Goal: Browse casually: Explore the website without a specific task or goal

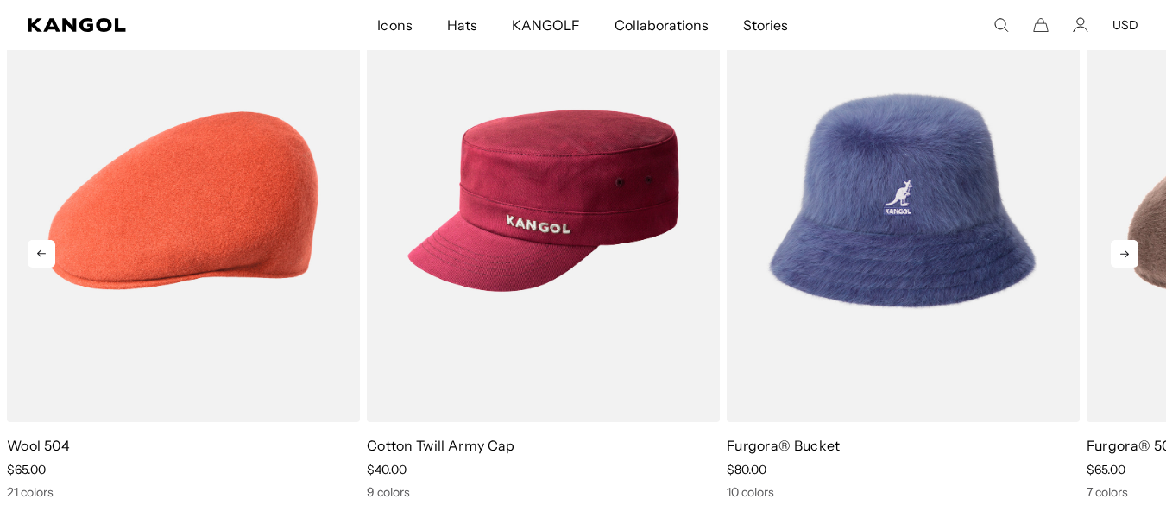
click at [1127, 248] on icon at bounding box center [1125, 254] width 28 height 28
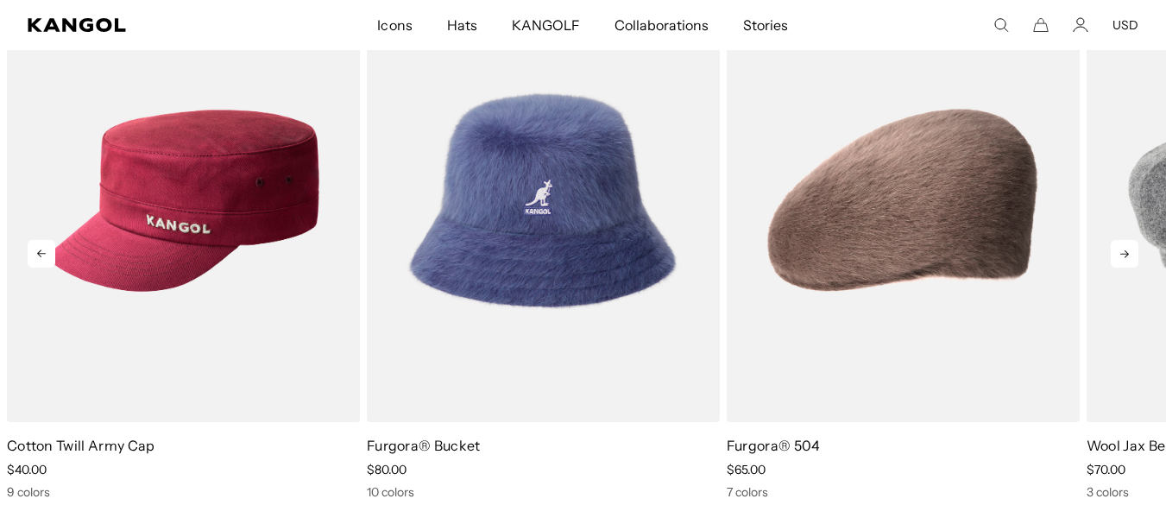
click at [1127, 250] on icon at bounding box center [1125, 254] width 28 height 28
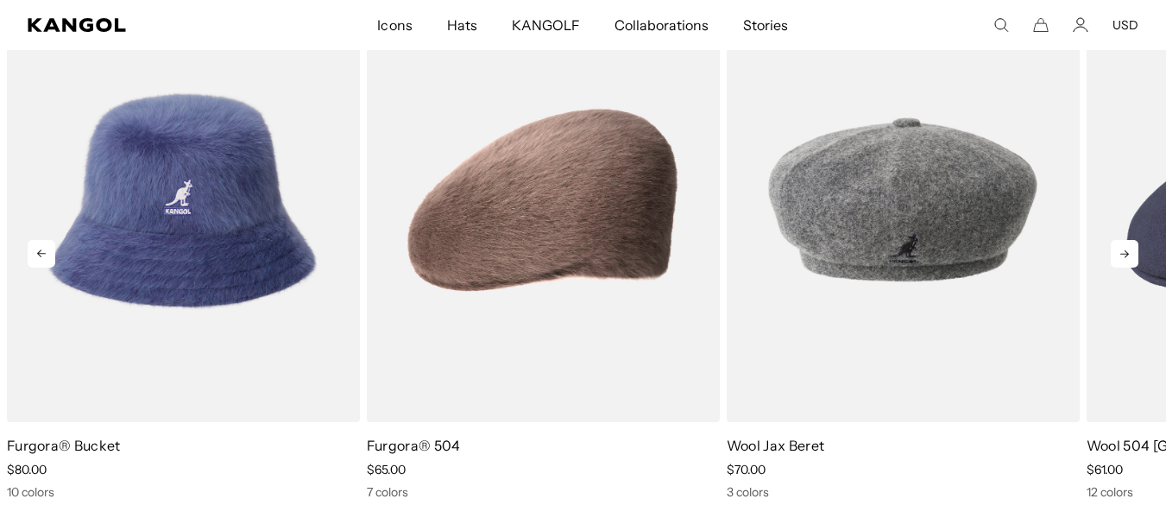
scroll to position [0, 356]
click at [1127, 249] on icon at bounding box center [1125, 254] width 28 height 28
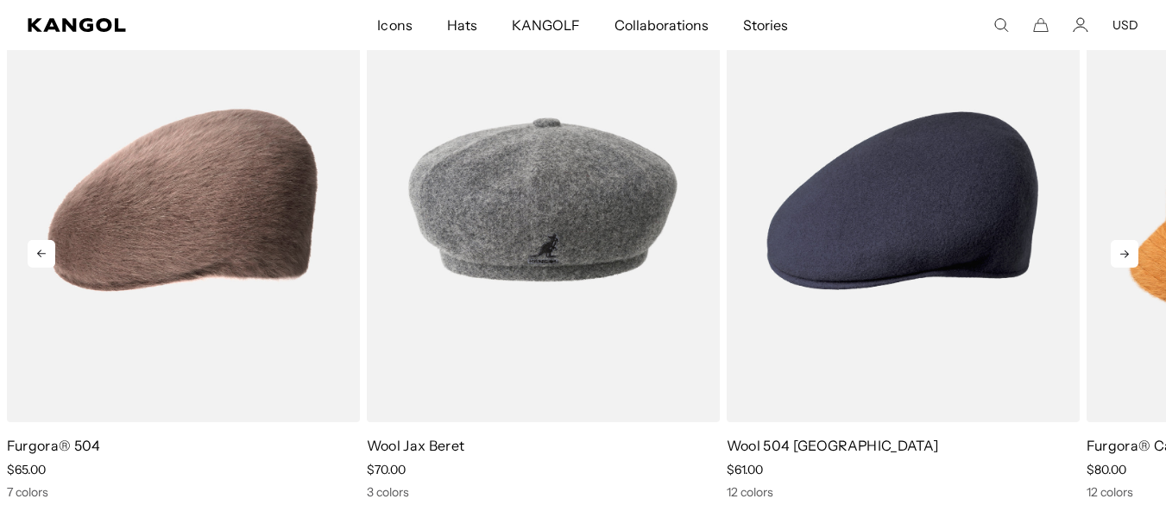
click at [1127, 252] on icon at bounding box center [1125, 254] width 28 height 28
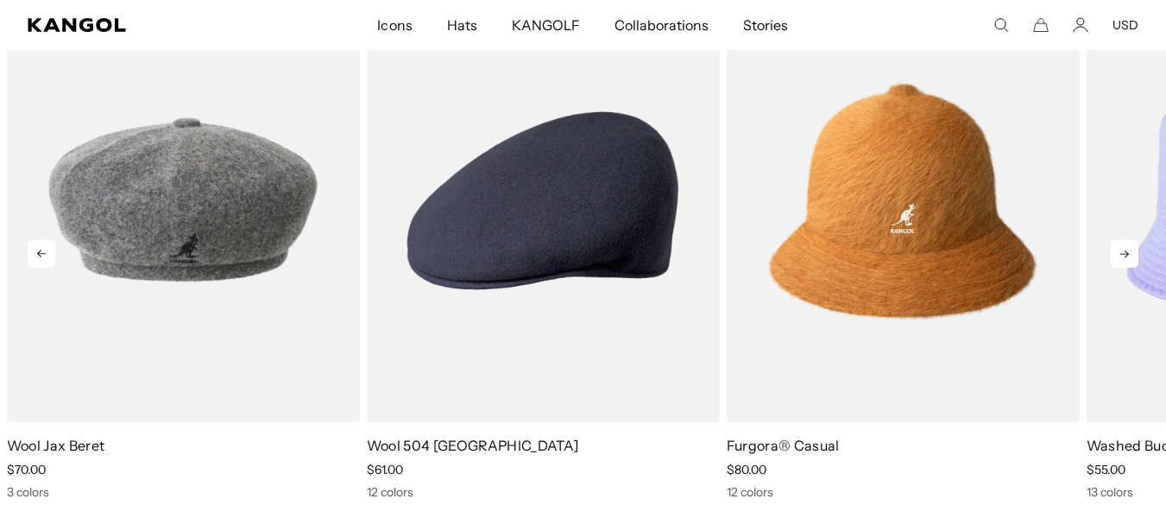
click at [1127, 255] on icon at bounding box center [1124, 254] width 9 height 8
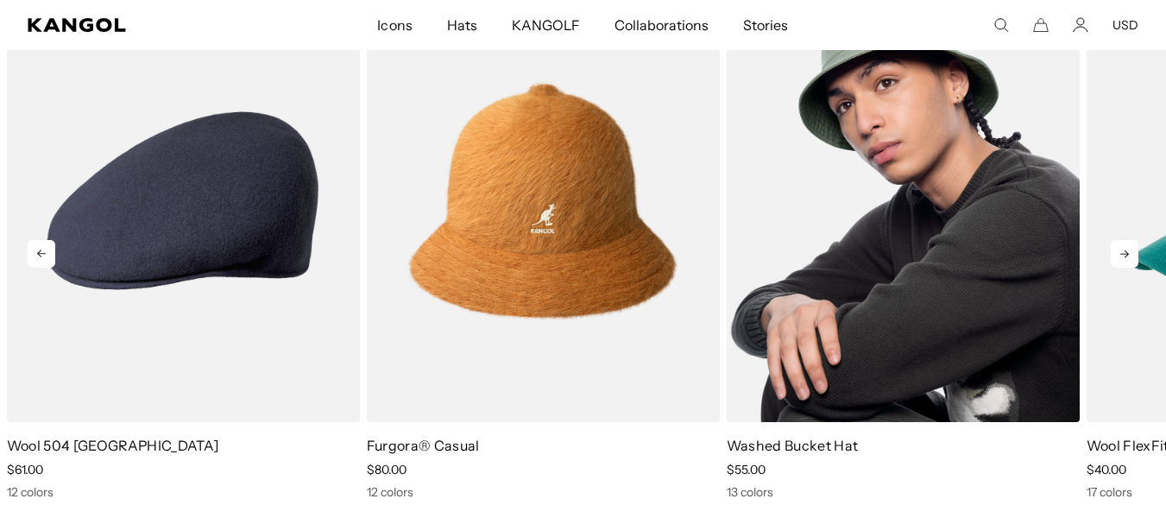
scroll to position [0, 0]
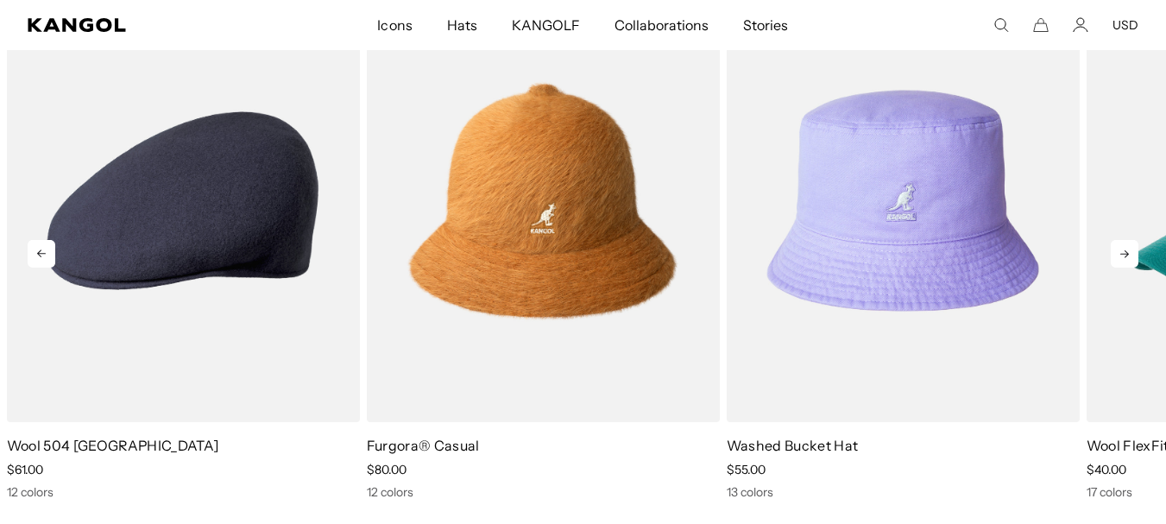
click at [1116, 249] on icon at bounding box center [1125, 254] width 28 height 28
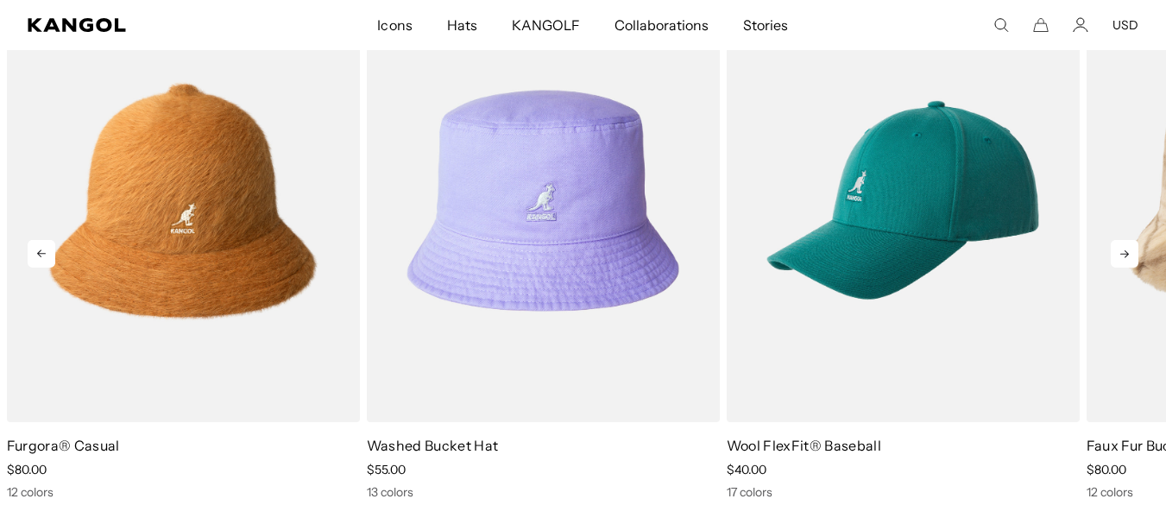
click at [1117, 249] on icon at bounding box center [1125, 254] width 28 height 28
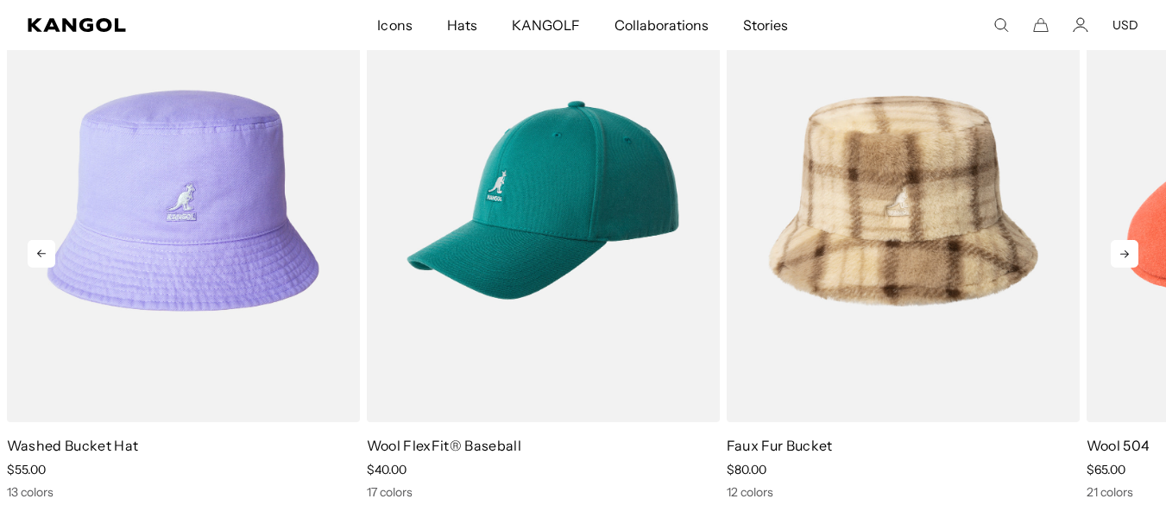
click at [1117, 249] on icon at bounding box center [1125, 254] width 28 height 28
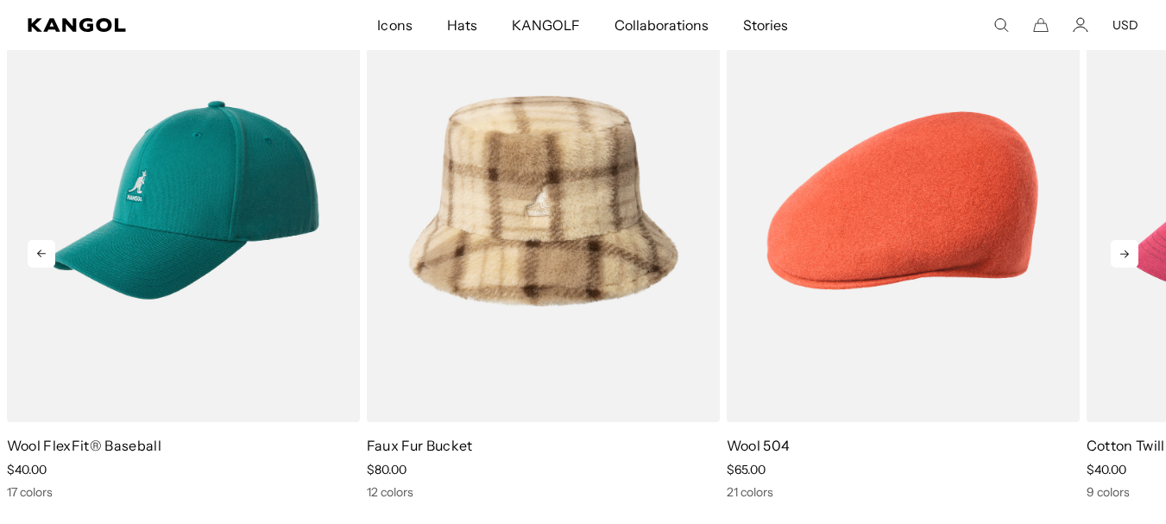
click at [1117, 250] on icon at bounding box center [1125, 254] width 28 height 28
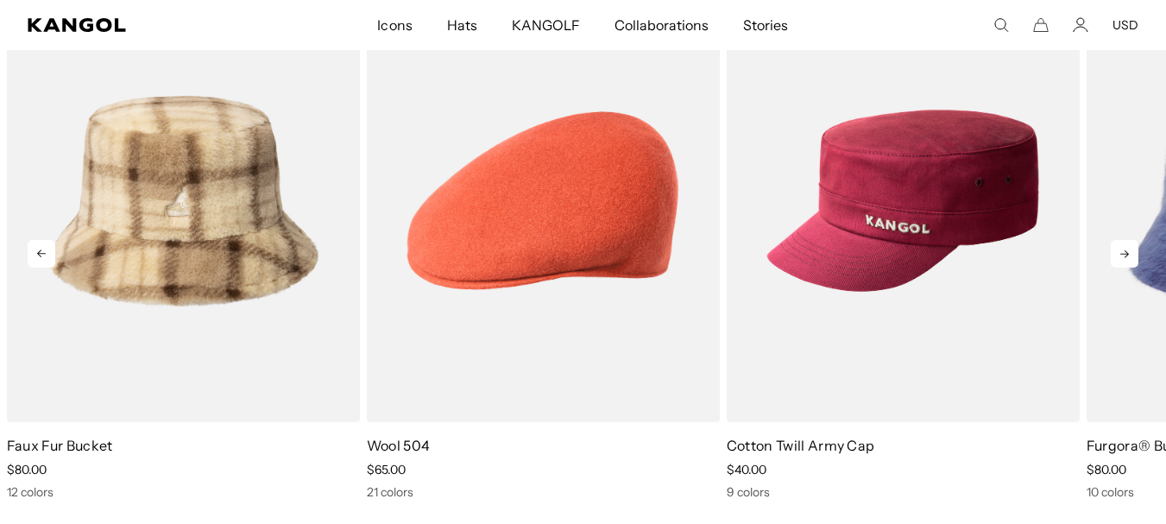
click at [1117, 250] on icon at bounding box center [1125, 254] width 28 height 28
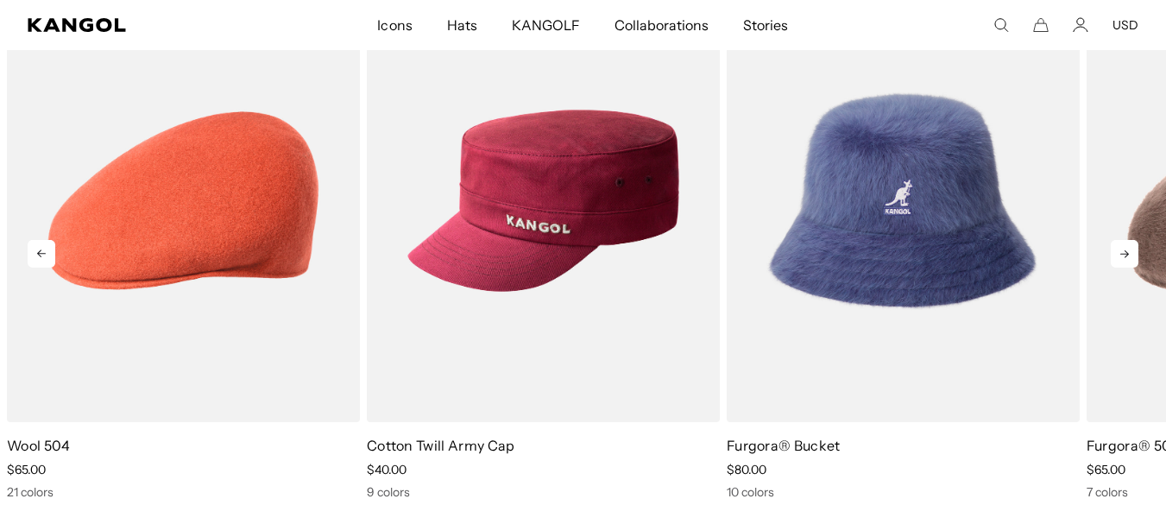
scroll to position [0, 0]
click at [1117, 250] on icon at bounding box center [1125, 254] width 28 height 28
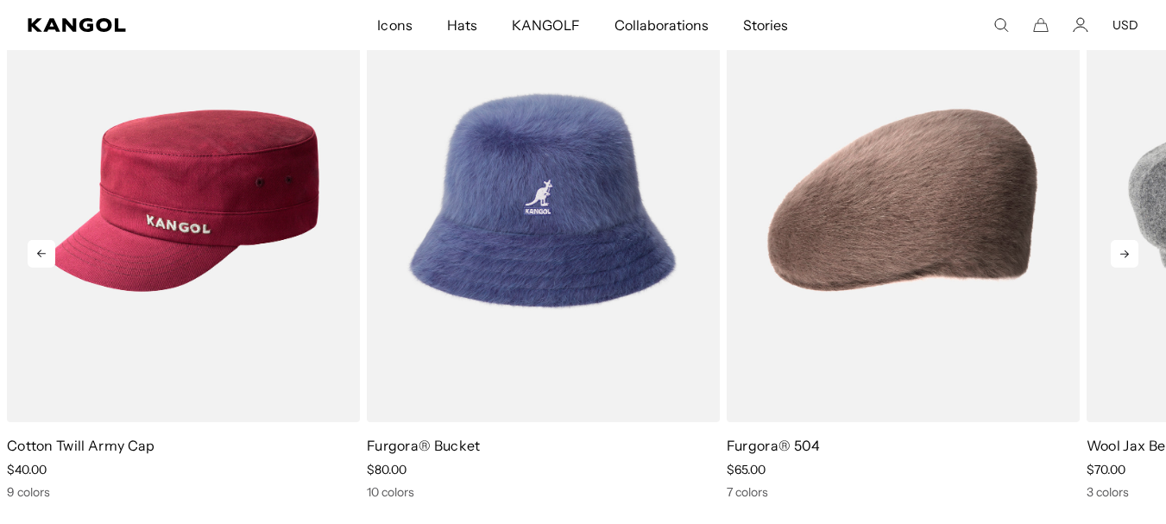
click at [1117, 250] on icon at bounding box center [1125, 254] width 28 height 28
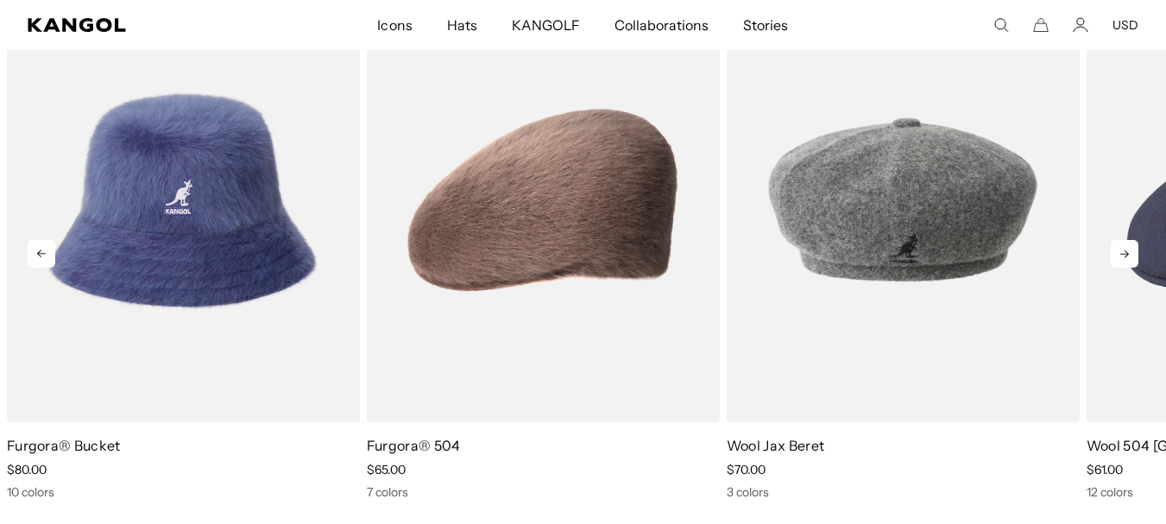
click at [1117, 250] on icon at bounding box center [1125, 254] width 28 height 28
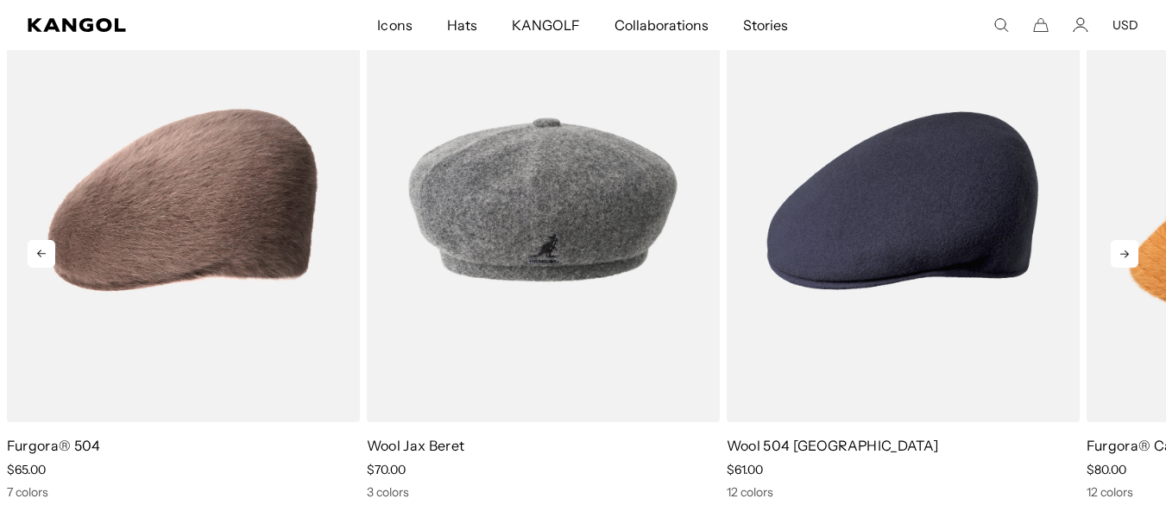
click at [1117, 250] on icon at bounding box center [1125, 254] width 28 height 28
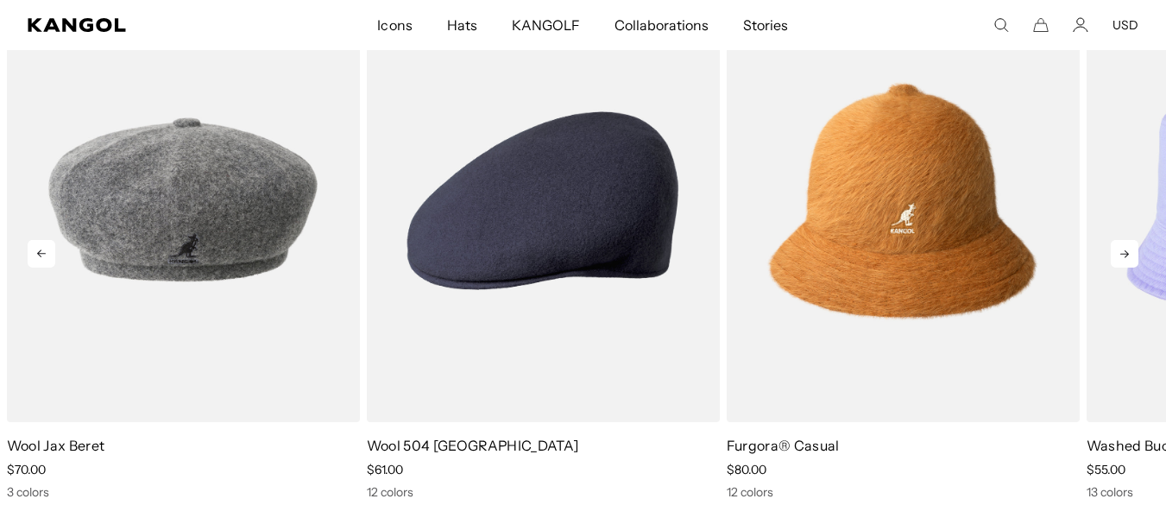
click at [1117, 250] on icon at bounding box center [1125, 254] width 28 height 28
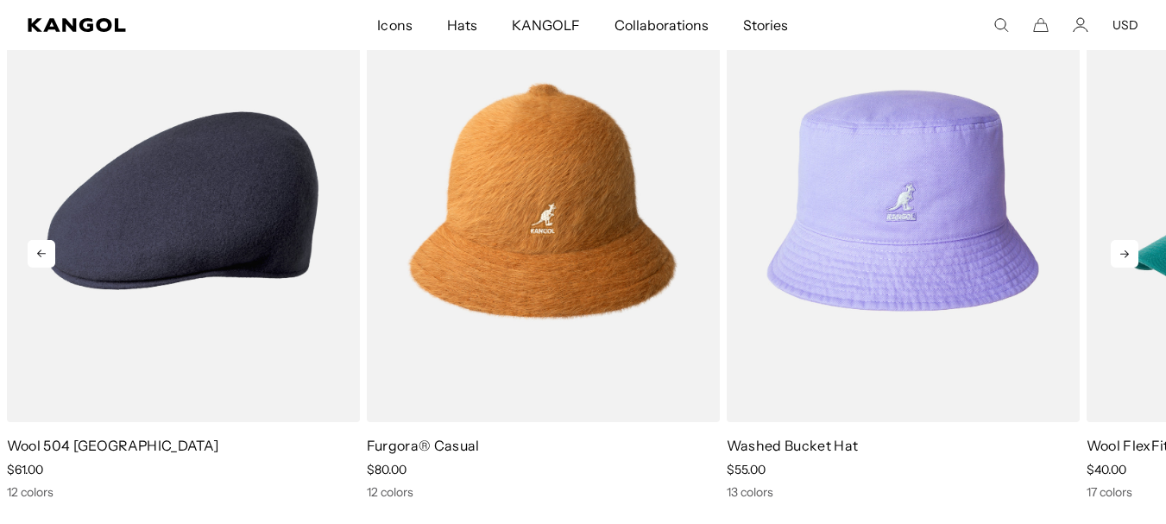
click at [1117, 250] on icon at bounding box center [1125, 254] width 28 height 28
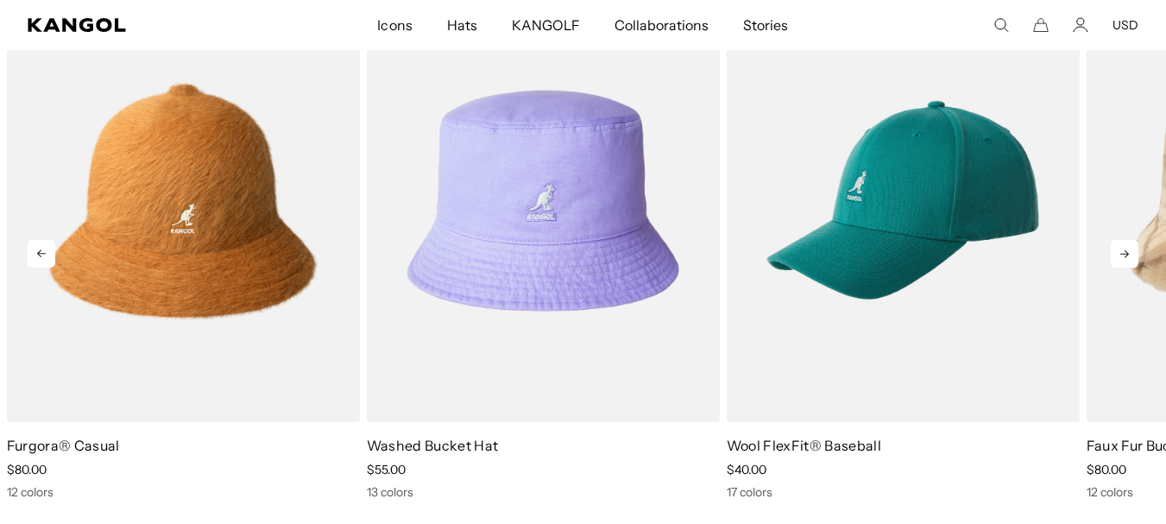
click at [1117, 250] on icon at bounding box center [1125, 254] width 28 height 28
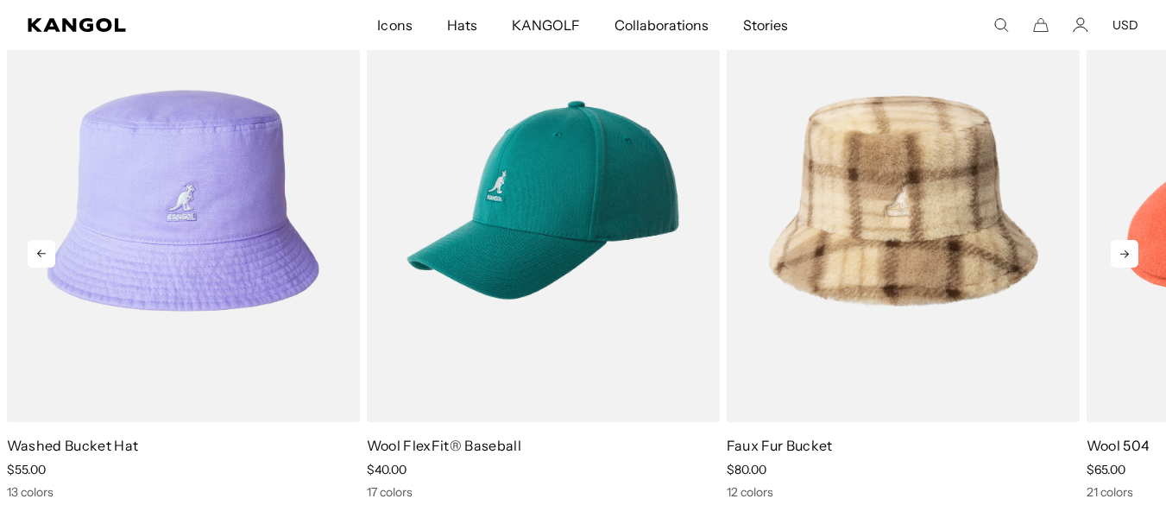
click at [1117, 250] on icon at bounding box center [1125, 254] width 28 height 28
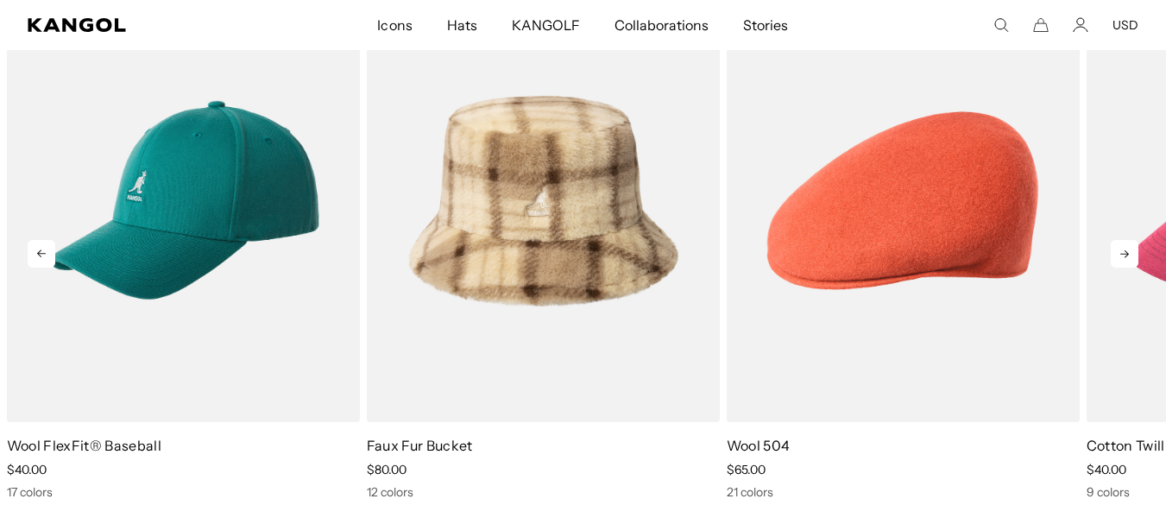
click at [1117, 250] on icon at bounding box center [1125, 254] width 28 height 28
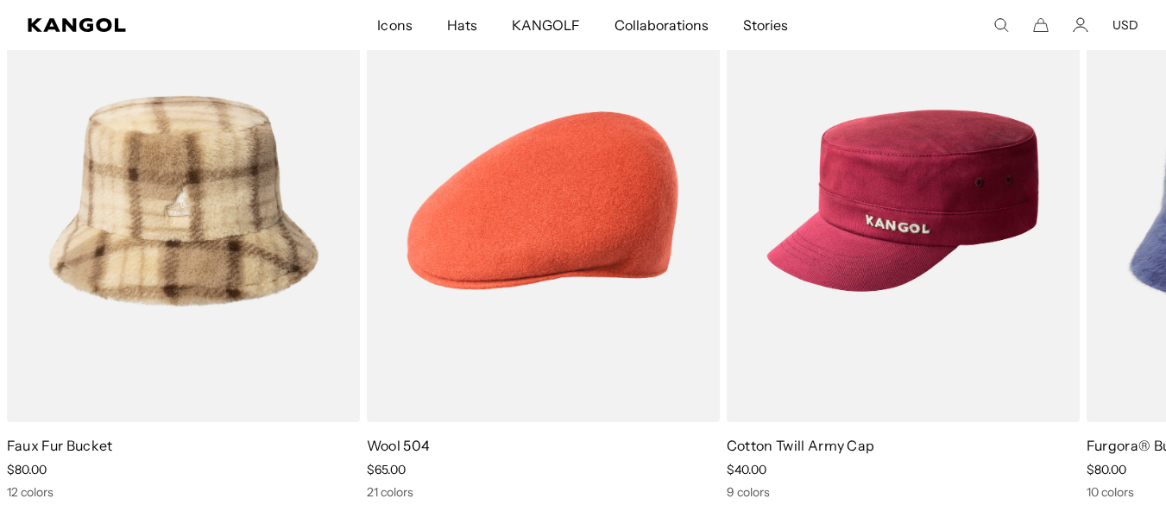
scroll to position [0, 356]
